Goal: Transaction & Acquisition: Book appointment/travel/reservation

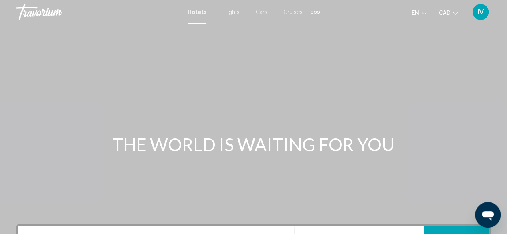
click at [262, 10] on span "Cars" at bounding box center [262, 12] width 12 height 6
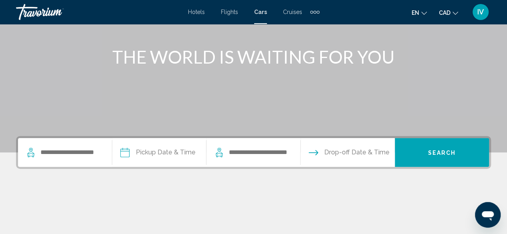
scroll to position [101, 0]
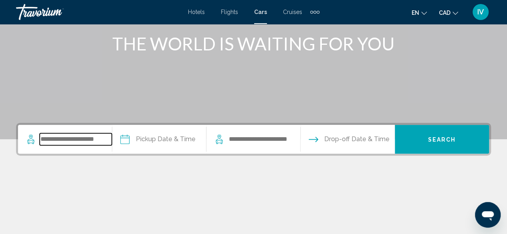
click at [100, 135] on input "Search widget" at bounding box center [76, 139] width 72 height 12
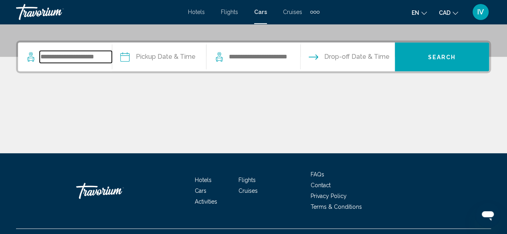
scroll to position [198, 0]
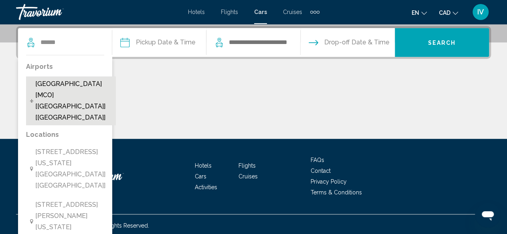
click at [57, 84] on span "[GEOGRAPHIC_DATA] [MCO] [[GEOGRAPHIC_DATA]] [[GEOGRAPHIC_DATA]]" at bounding box center [73, 101] width 77 height 45
type input "**********"
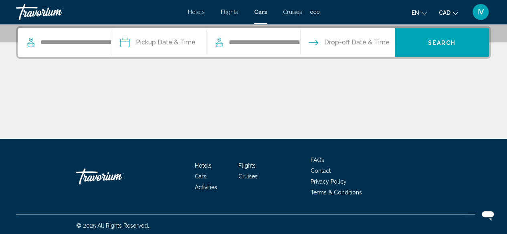
click at [162, 42] on input "Pickup date" at bounding box center [158, 43] width 97 height 31
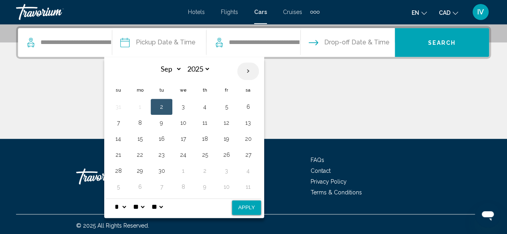
click at [248, 71] on th "Next month" at bounding box center [248, 72] width 22 height 18
select select "*"
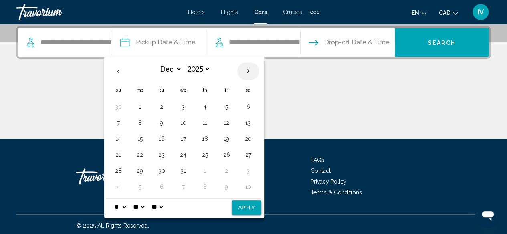
select select "****"
click at [248, 71] on th "Next month" at bounding box center [248, 72] width 22 height 18
select select "*"
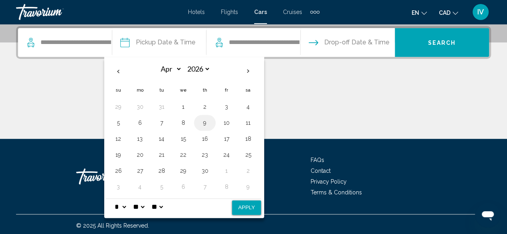
click at [205, 122] on button "9" at bounding box center [204, 122] width 13 height 11
click at [162, 139] on button "14" at bounding box center [161, 138] width 13 height 11
click at [204, 121] on button "9" at bounding box center [204, 122] width 13 height 11
click at [242, 208] on button "Apply" at bounding box center [246, 208] width 29 height 14
type input "**********"
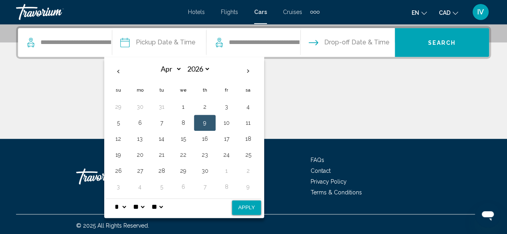
select select "*"
select select "**"
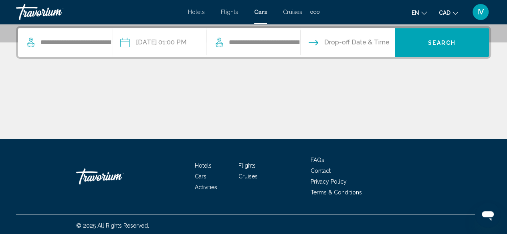
click at [334, 41] on input "Drop-off date" at bounding box center [347, 43] width 97 height 31
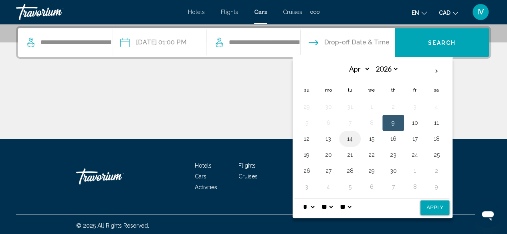
click at [351, 138] on button "14" at bounding box center [349, 138] width 13 height 11
click at [428, 206] on button "Apply" at bounding box center [434, 208] width 29 height 14
type input "**********"
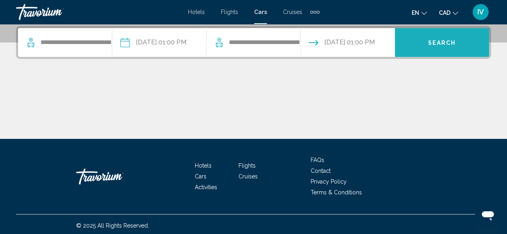
click at [441, 47] on button "Search" at bounding box center [442, 42] width 94 height 29
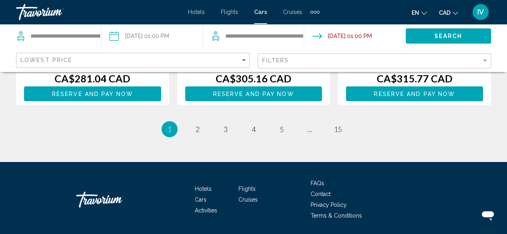
scroll to position [1365, 0]
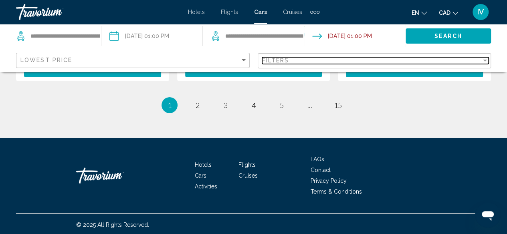
click at [484, 61] on div "Filter" at bounding box center [485, 61] width 4 height 2
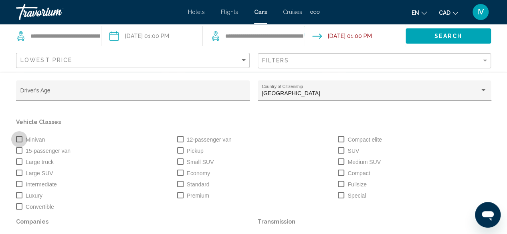
click at [18, 139] on span "Search widget" at bounding box center [19, 139] width 6 height 6
click at [454, 35] on span "Search" at bounding box center [448, 36] width 28 height 6
click at [441, 34] on span "Search" at bounding box center [448, 36] width 28 height 6
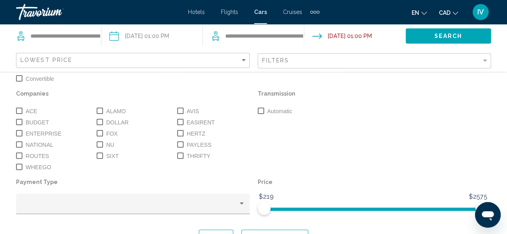
scroll to position [128, 0]
click at [274, 232] on button "Show Results" at bounding box center [274, 237] width 67 height 15
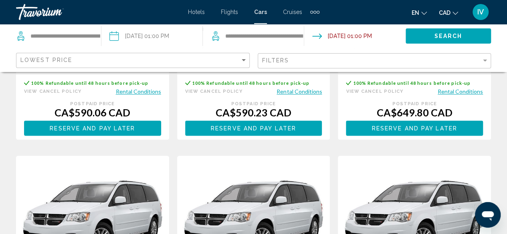
scroll to position [601, 0]
